Goal: Information Seeking & Learning: Learn about a topic

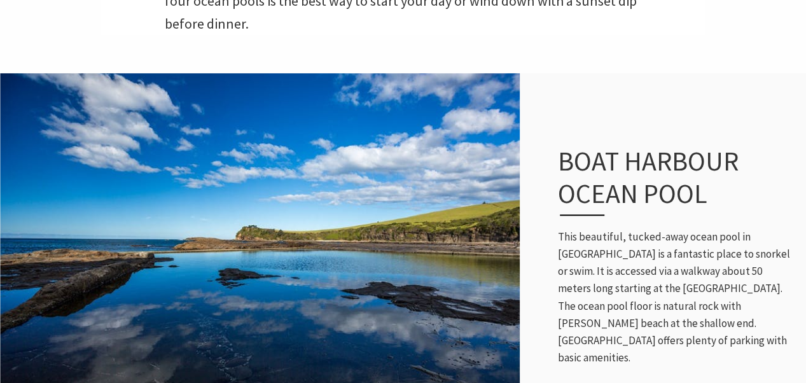
scroll to position [530, 0]
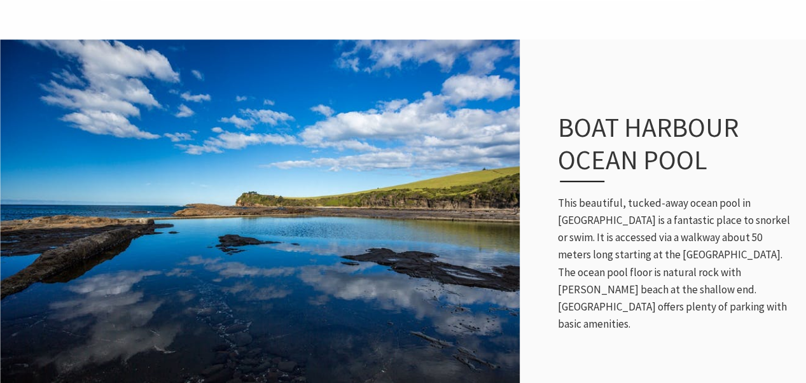
click at [317, 227] on img at bounding box center [260, 223] width 520 height 370
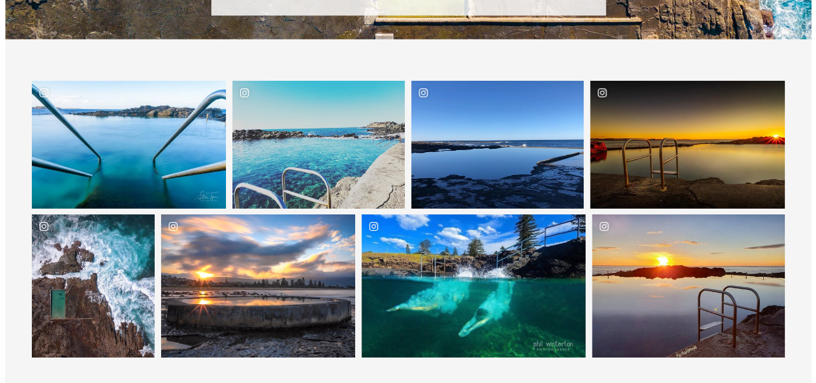
scroll to position [1983, 0]
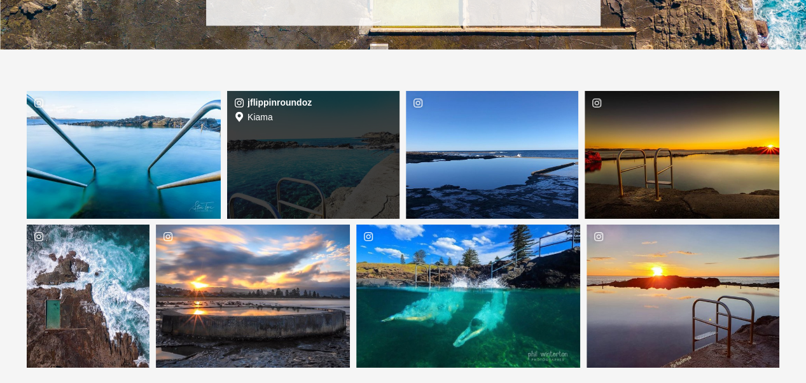
click at [302, 148] on div "jflippinroundoz Location [GEOGRAPHIC_DATA]" at bounding box center [313, 155] width 172 height 128
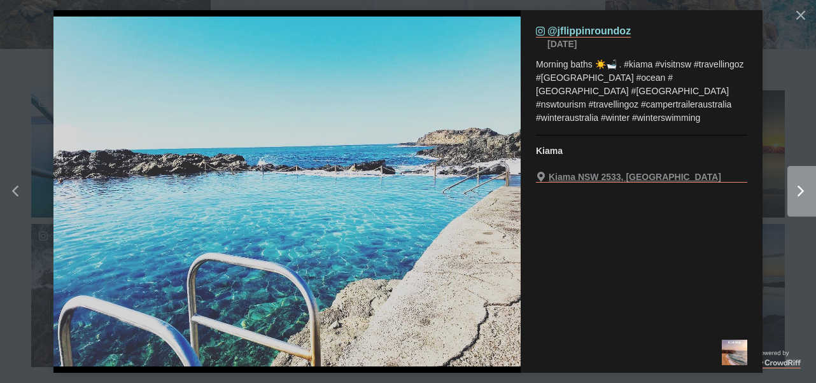
click at [800, 191] on icon "Right" at bounding box center [800, 191] width 6 height 11
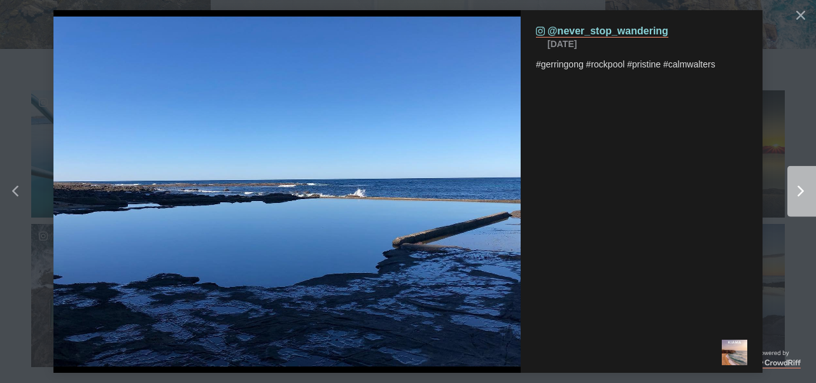
click at [800, 191] on icon "Right" at bounding box center [800, 191] width 6 height 11
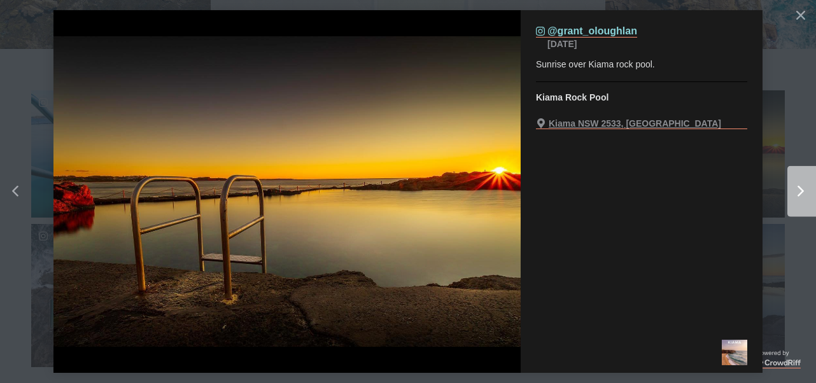
click at [800, 191] on icon "Right" at bounding box center [800, 191] width 6 height 11
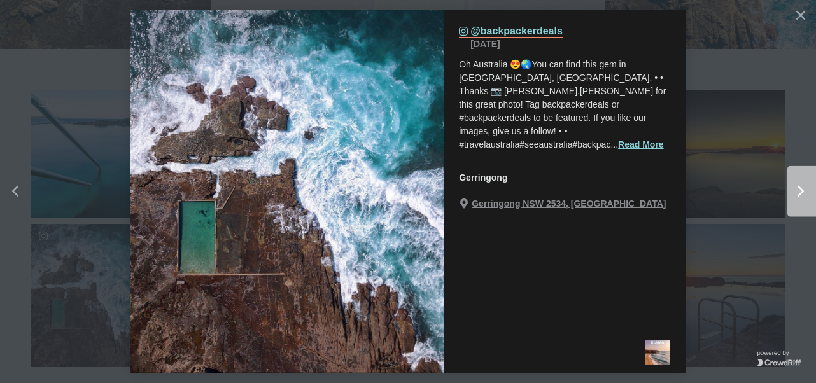
click at [800, 191] on icon "Right" at bounding box center [800, 191] width 6 height 11
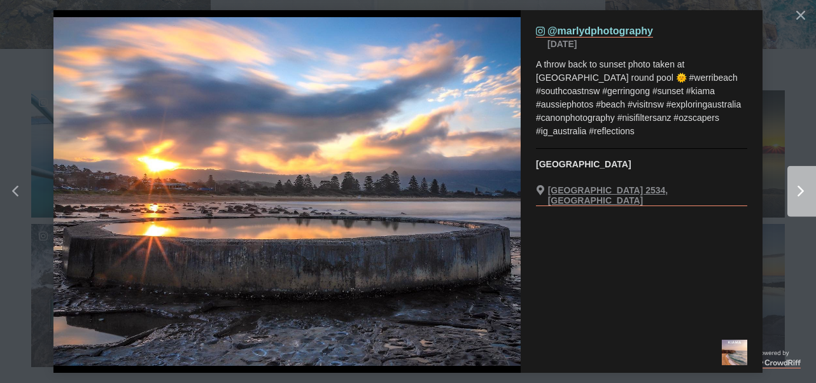
click at [800, 191] on icon "Right" at bounding box center [800, 191] width 6 height 11
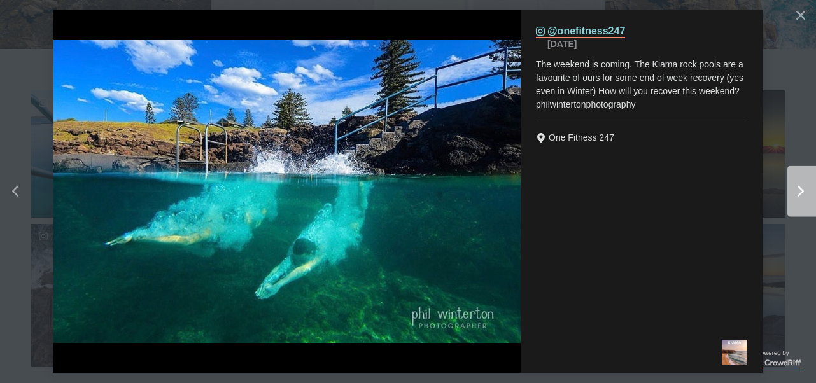
click at [800, 191] on icon "Right" at bounding box center [800, 191] width 6 height 11
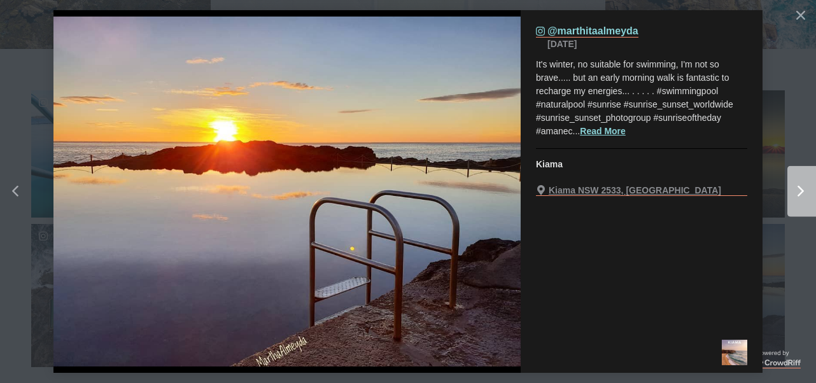
click at [800, 191] on icon "Right" at bounding box center [800, 191] width 6 height 11
